Goal: Transaction & Acquisition: Obtain resource

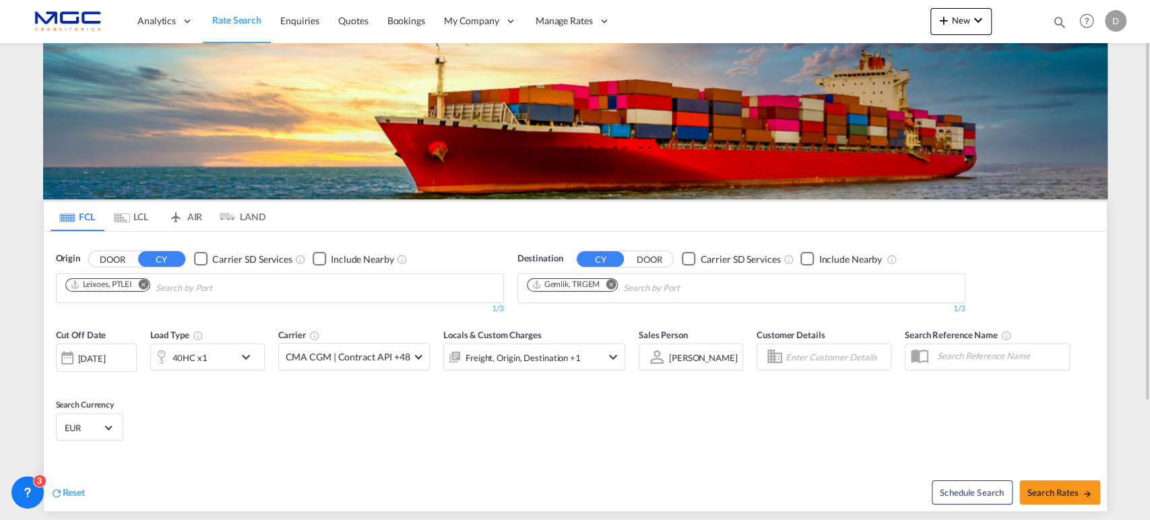
click at [146, 282] on md-icon "Remove" at bounding box center [143, 284] width 10 height 10
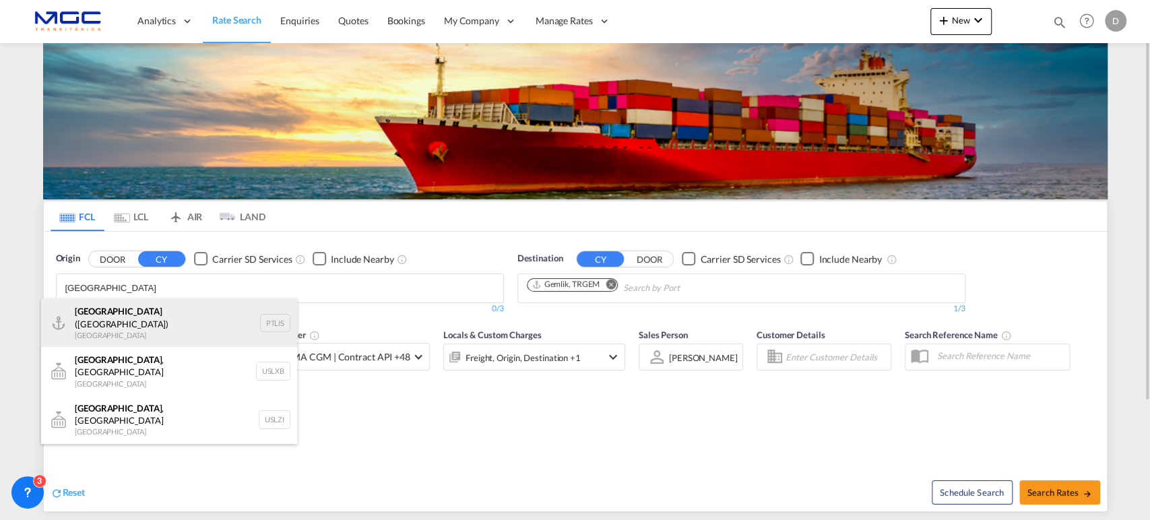
type input "[GEOGRAPHIC_DATA]"
click at [130, 312] on div "[GEOGRAPHIC_DATA] ([GEOGRAPHIC_DATA]) [GEOGRAPHIC_DATA] PTLIS" at bounding box center [169, 322] width 256 height 49
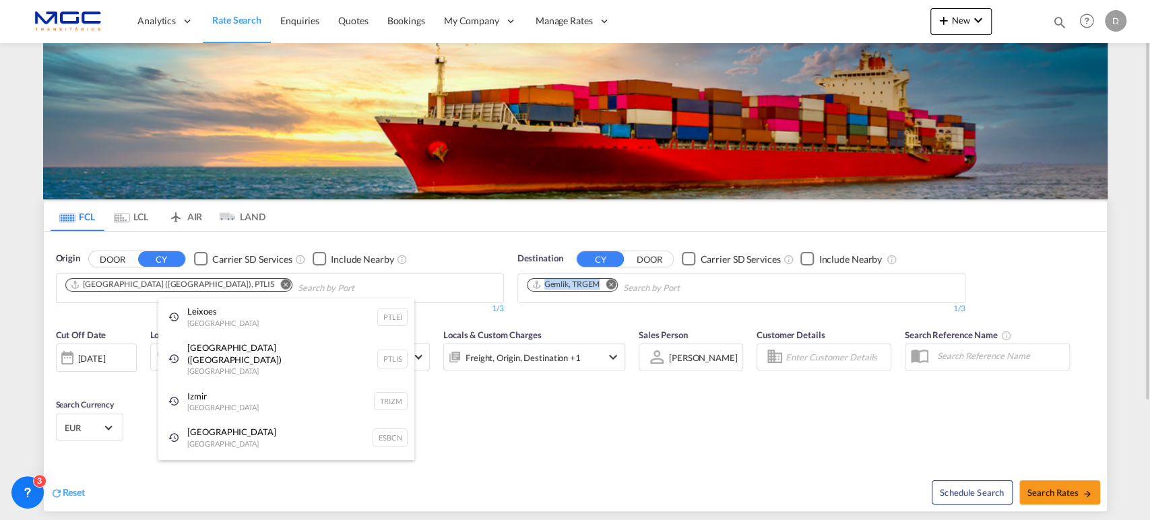
drag, startPoint x: 618, startPoint y: 290, endPoint x: 600, endPoint y: 278, distance: 21.9
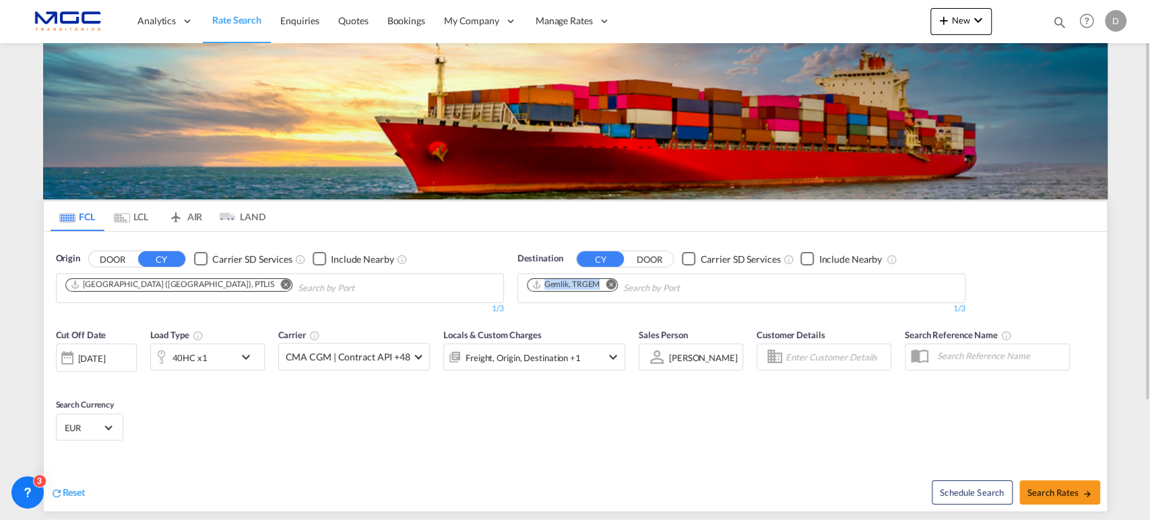
click at [612, 281] on md-icon "Remove" at bounding box center [611, 284] width 10 height 10
click at [609, 281] on input "Chips input." at bounding box center [591, 289] width 128 height 22
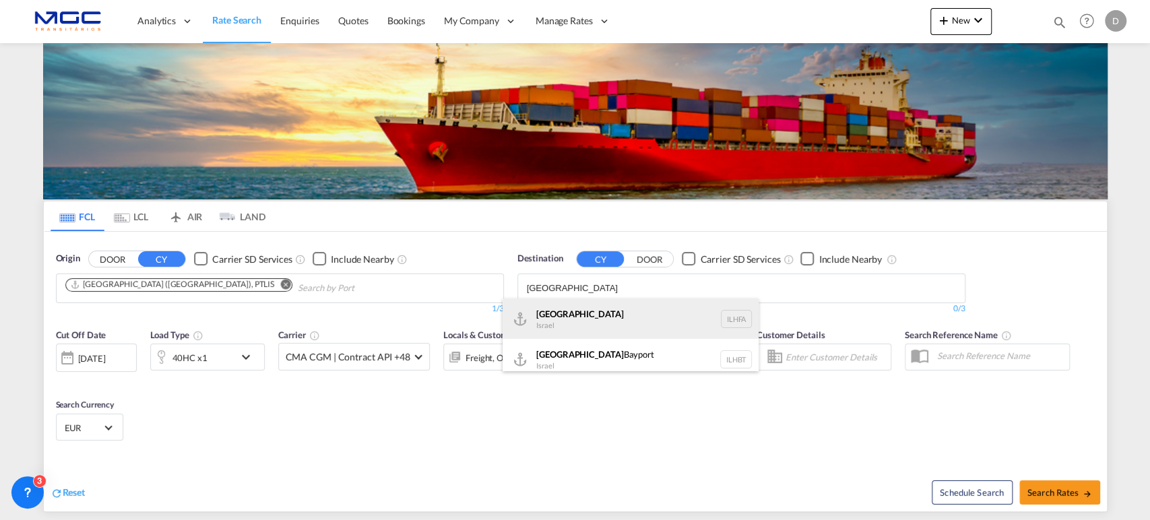
type input "[GEOGRAPHIC_DATA]"
click at [571, 323] on div "Haifa [GEOGRAPHIC_DATA] ILHFA" at bounding box center [631, 318] width 256 height 40
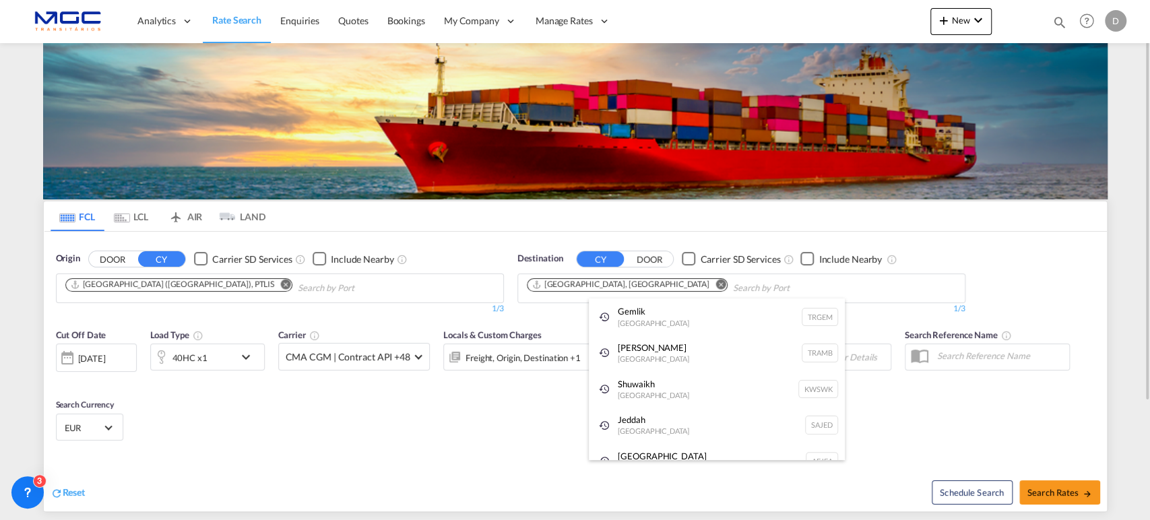
drag, startPoint x: 471, startPoint y: 396, endPoint x: 388, endPoint y: 371, distance: 86.5
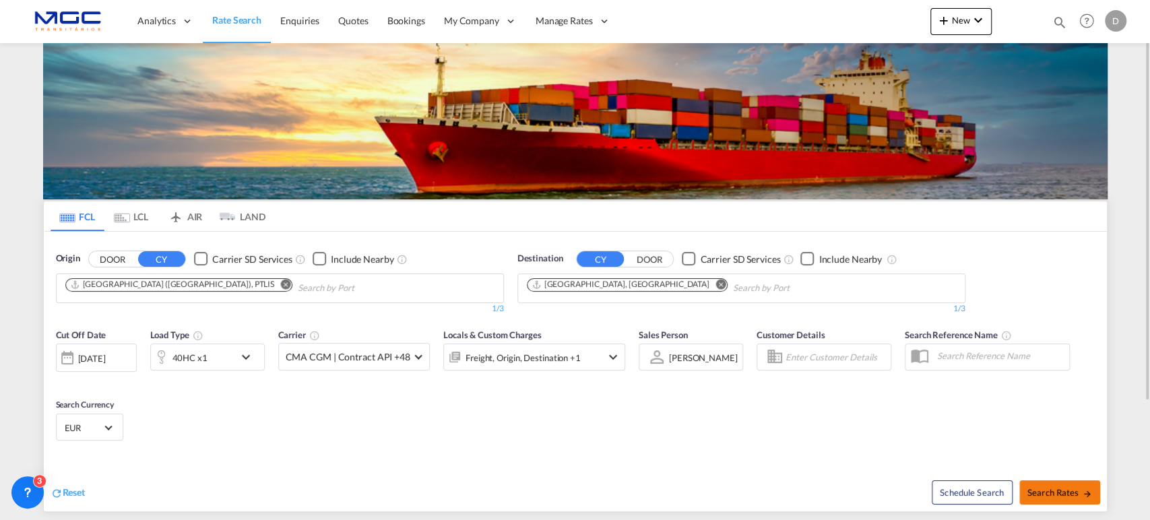
click at [1077, 488] on span "Search Rates" at bounding box center [1059, 492] width 65 height 11
type input "PTLIS to ILHFA / [DATE]"
